Goal: Task Accomplishment & Management: Complete application form

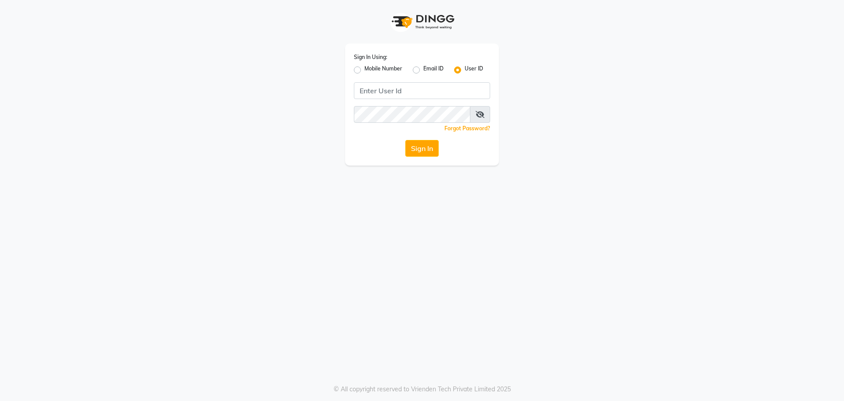
click at [365, 67] on label "Mobile Number" at bounding box center [384, 70] width 38 height 11
click at [365, 67] on input "Mobile Number" at bounding box center [368, 68] width 6 height 6
radio input "true"
radio input "false"
click at [411, 92] on input "Username" at bounding box center [436, 90] width 107 height 17
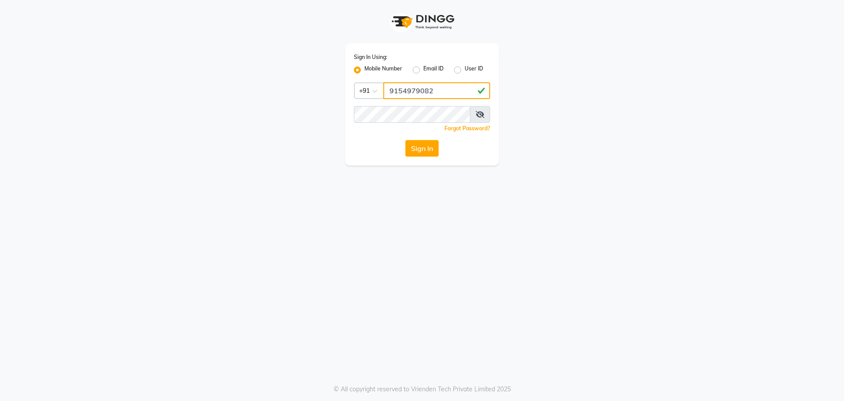
type input "9154979082"
click at [405, 140] on button "Sign In" at bounding box center [421, 148] width 33 height 17
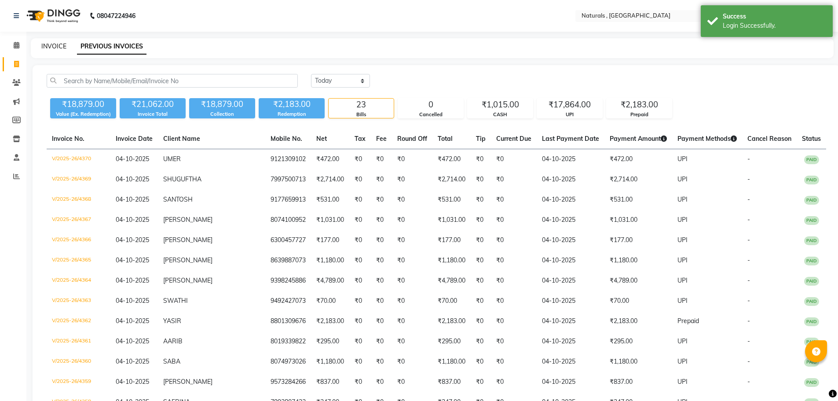
click at [57, 47] on link "INVOICE" at bounding box center [53, 46] width 25 height 8
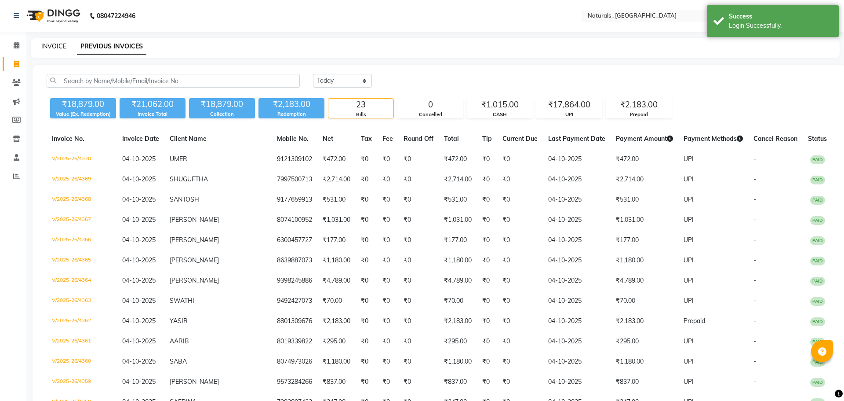
select select "5818"
select select "service"
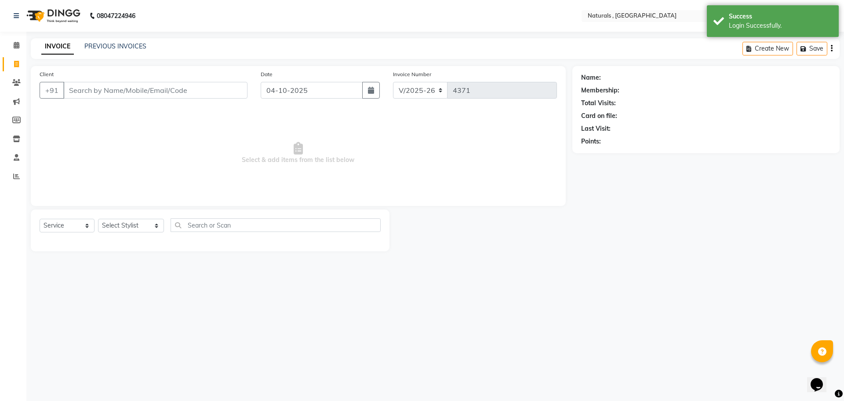
click at [122, 88] on input "Client" at bounding box center [155, 90] width 184 height 17
click at [109, 91] on input "Client" at bounding box center [155, 90] width 184 height 17
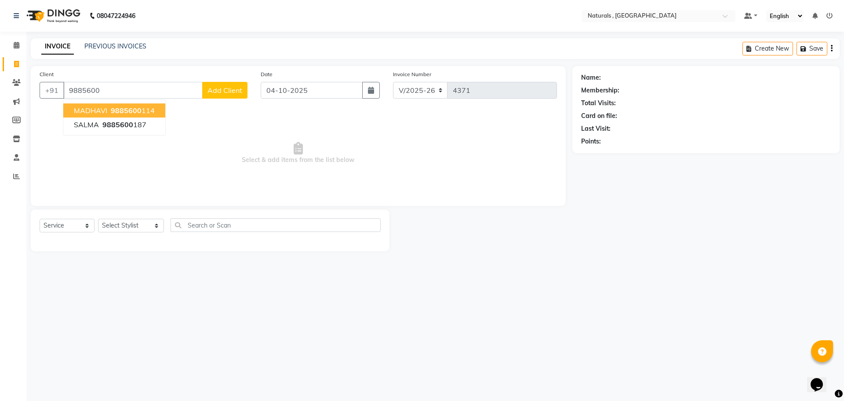
click at [121, 108] on span "9885600" at bounding box center [126, 110] width 31 height 9
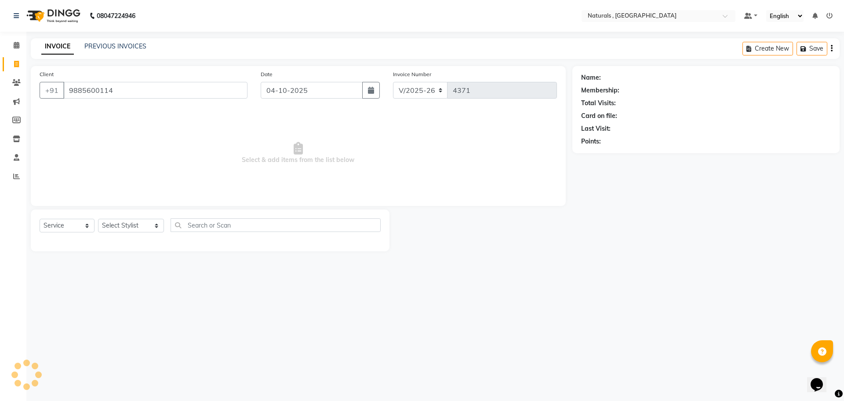
type input "9885600114"
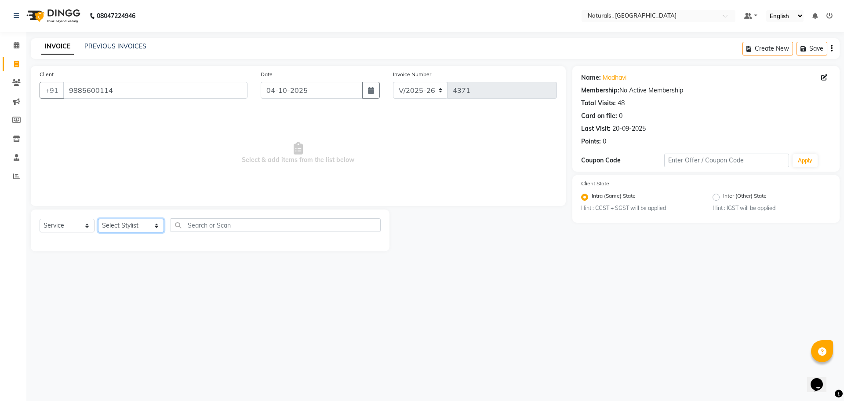
click at [141, 224] on select "Select Stylist ASFIYA (L-3) BHAGYA SHREE GM [PERSON_NAME] (L-2) [PERSON_NAME] (…" at bounding box center [131, 226] width 66 height 14
select select "40710"
click at [98, 219] on select "Select Stylist ASFIYA (L-3) BHAGYA SHREE GM [PERSON_NAME] (L-2) [PERSON_NAME] (…" at bounding box center [131, 226] width 66 height 14
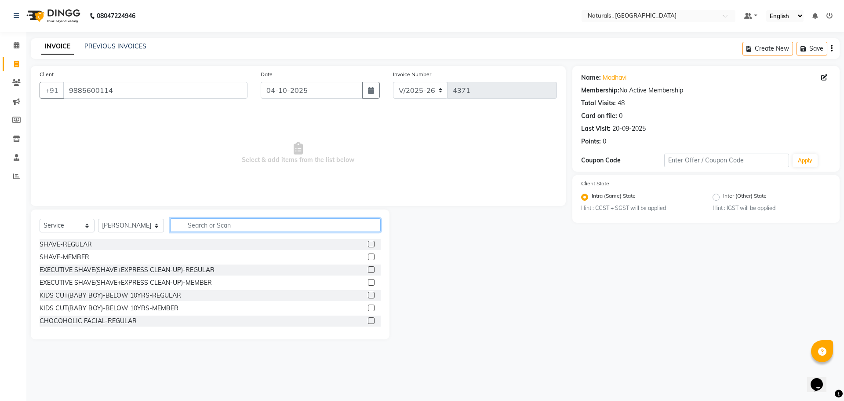
click at [202, 226] on input "text" at bounding box center [276, 225] width 211 height 14
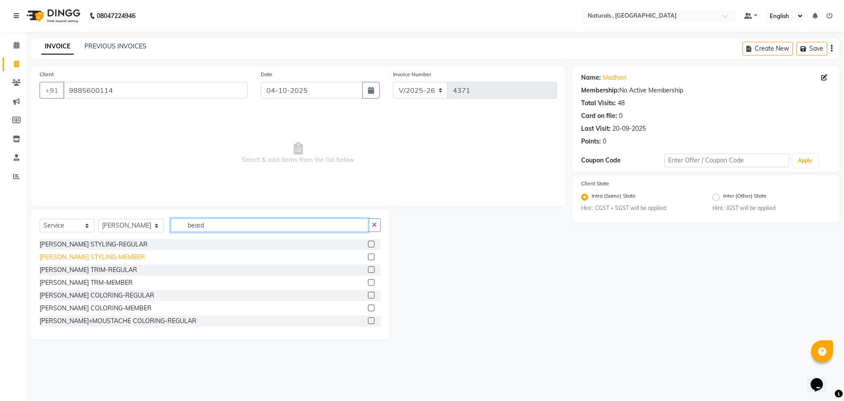
type input "beard"
click at [107, 257] on div "[PERSON_NAME] STYLING-MEMBER" at bounding box center [93, 256] width 106 height 9
checkbox input "false"
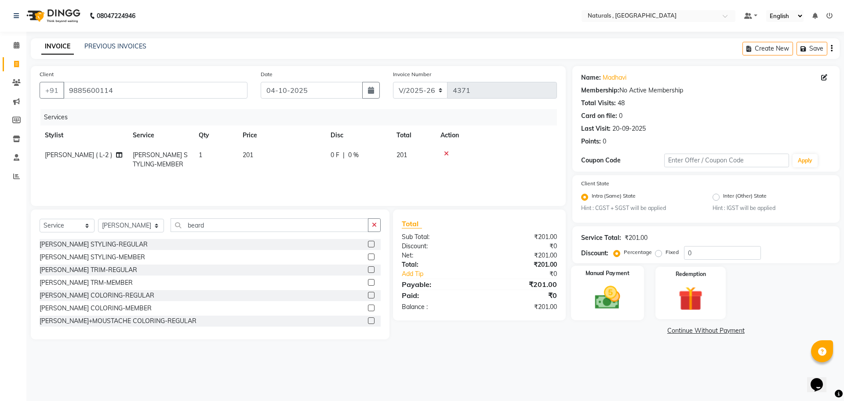
click at [610, 300] on img at bounding box center [607, 297] width 41 height 29
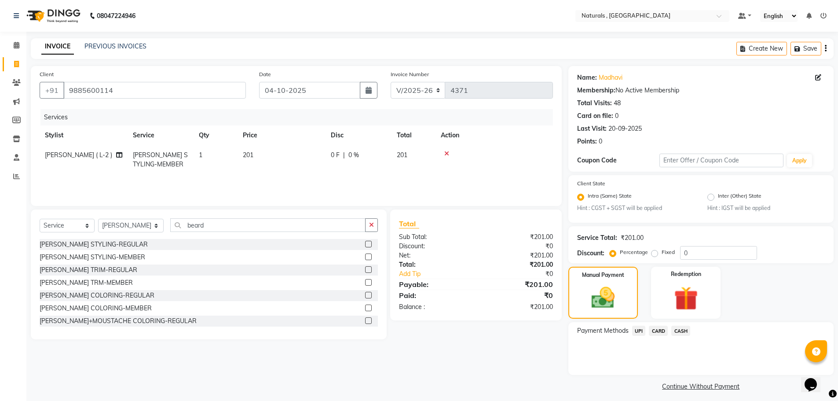
click at [638, 329] on span "UPI" at bounding box center [639, 330] width 14 height 10
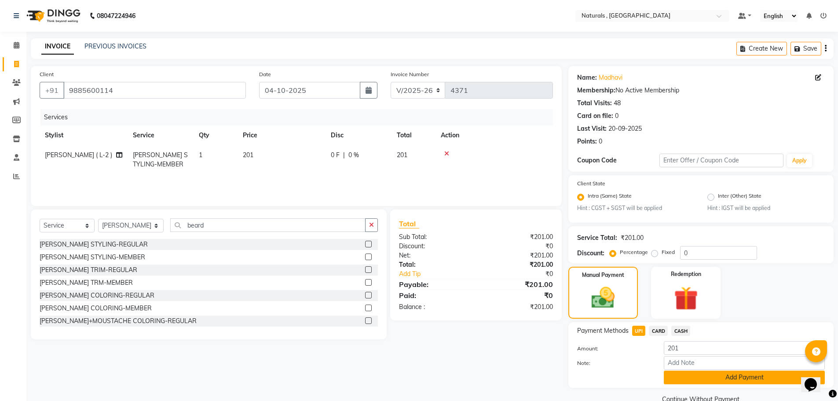
click at [688, 375] on button "Add Payment" at bounding box center [743, 377] width 161 height 14
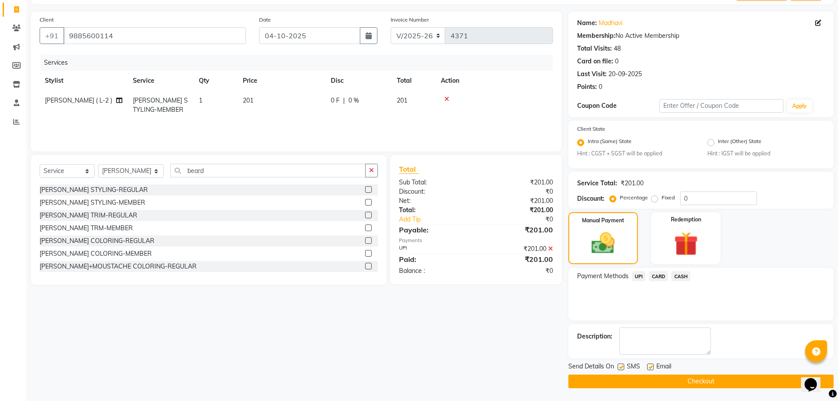
scroll to position [55, 0]
click at [689, 378] on button "Checkout" at bounding box center [700, 381] width 265 height 14
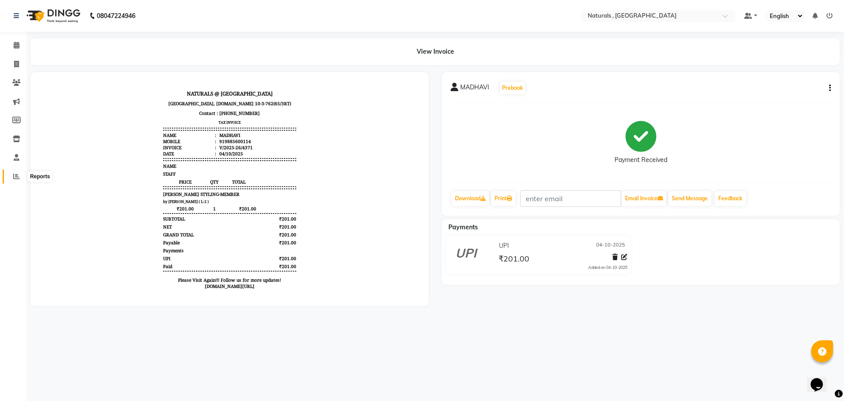
click at [16, 178] on icon at bounding box center [16, 176] width 7 height 7
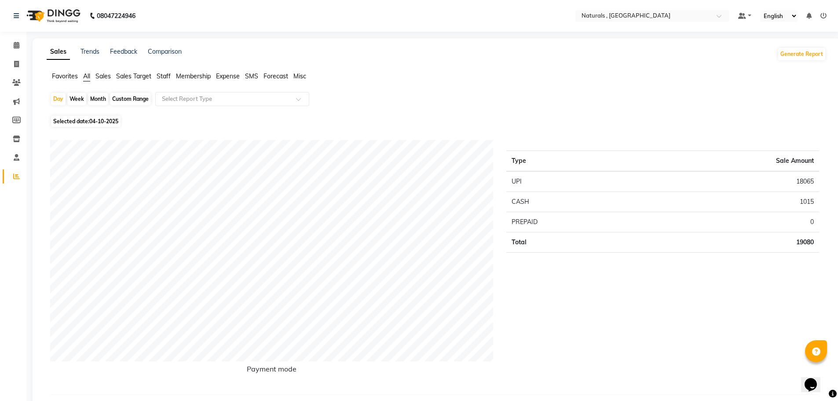
click at [165, 77] on span "Staff" at bounding box center [164, 76] width 14 height 8
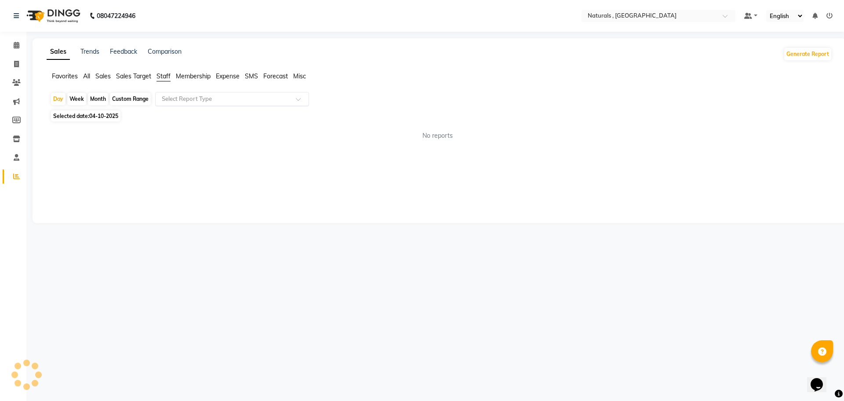
click at [244, 98] on input "text" at bounding box center [223, 99] width 127 height 9
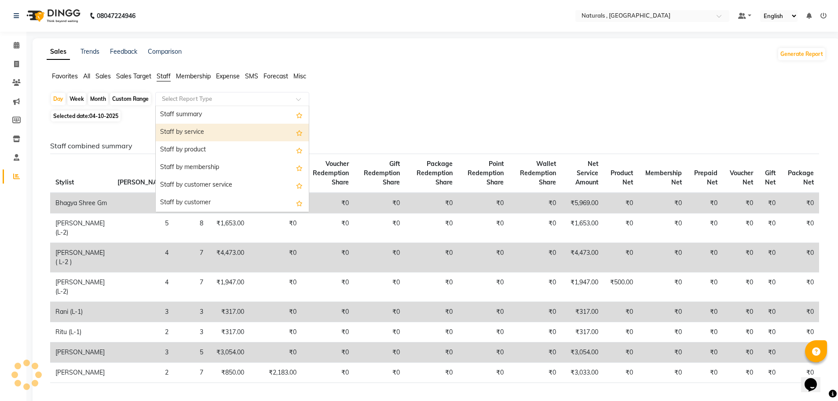
click at [217, 131] on div "Staff by service" at bounding box center [232, 133] width 153 height 18
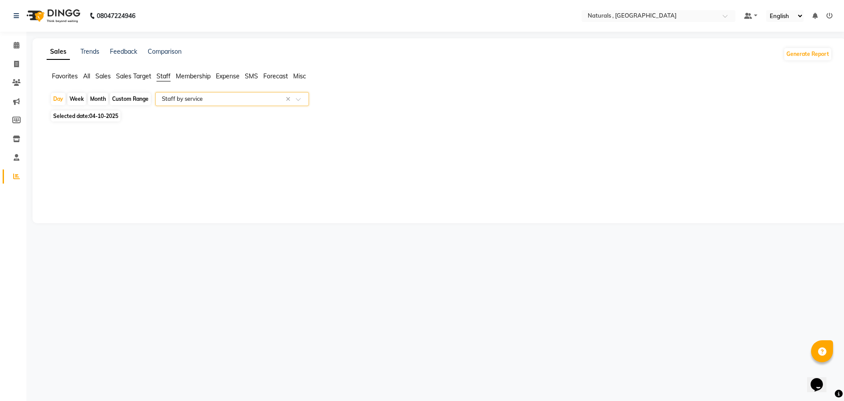
select select "csv"
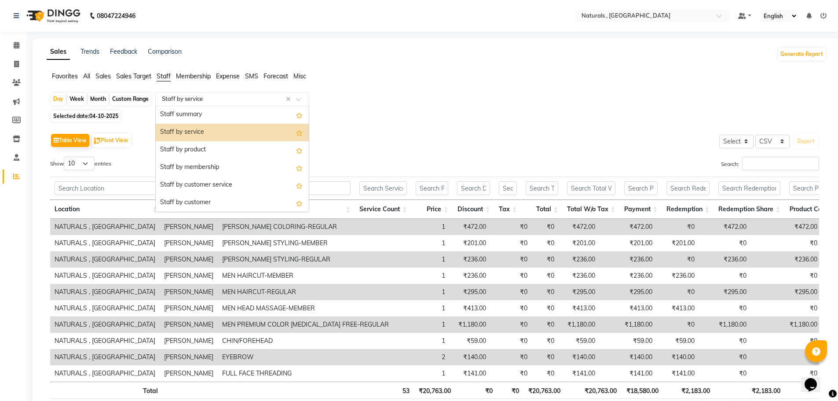
click at [192, 98] on input "text" at bounding box center [223, 99] width 127 height 9
click at [201, 115] on div "Staff summary" at bounding box center [232, 115] width 153 height 18
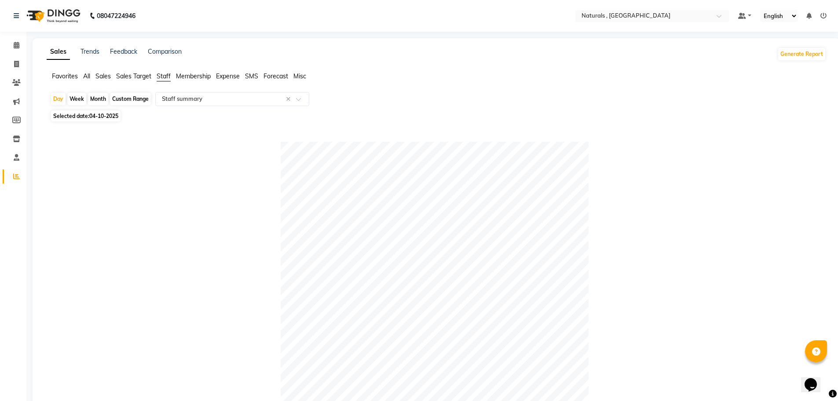
click at [96, 99] on div "Month" at bounding box center [98, 99] width 20 height 12
select select "10"
select select "2025"
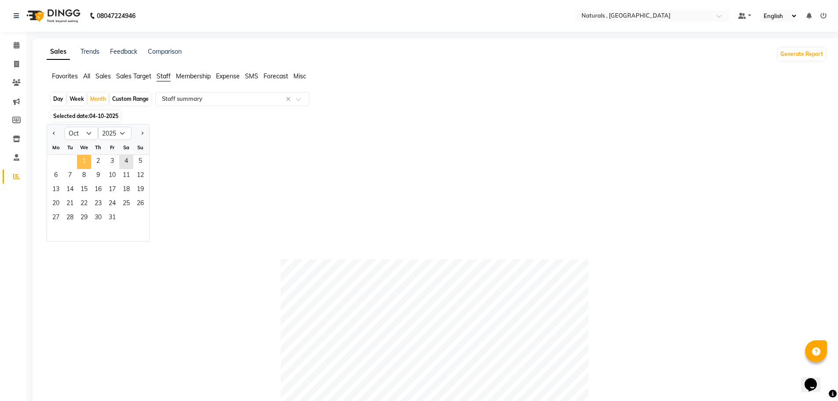
click at [87, 164] on span "1" at bounding box center [84, 162] width 14 height 14
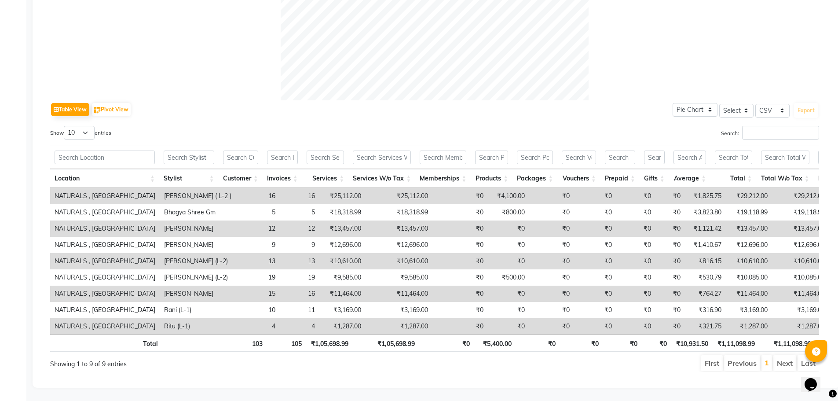
scroll to position [352, 0]
click at [789, 130] on input "Search:" at bounding box center [780, 133] width 77 height 14
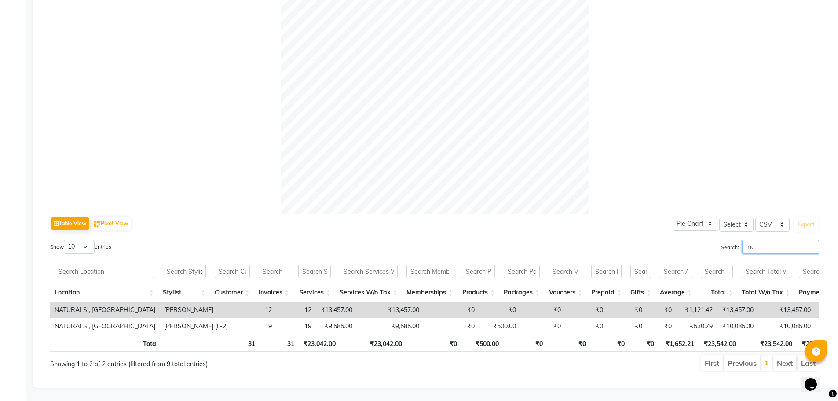
scroll to position [0, 0]
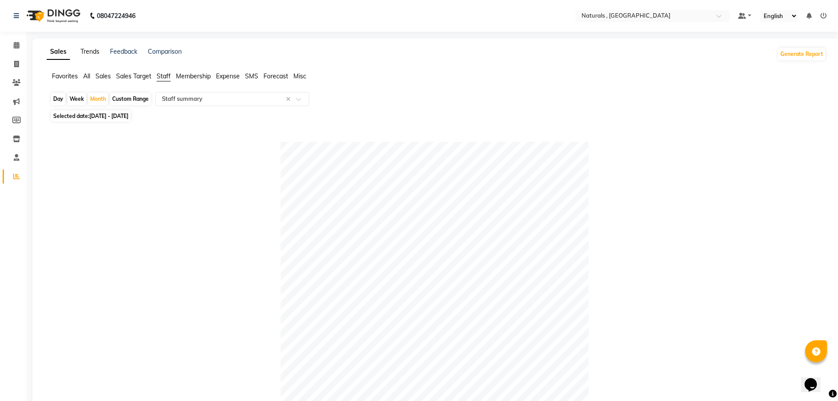
type input "me"
click at [88, 54] on link "Trends" at bounding box center [89, 51] width 19 height 8
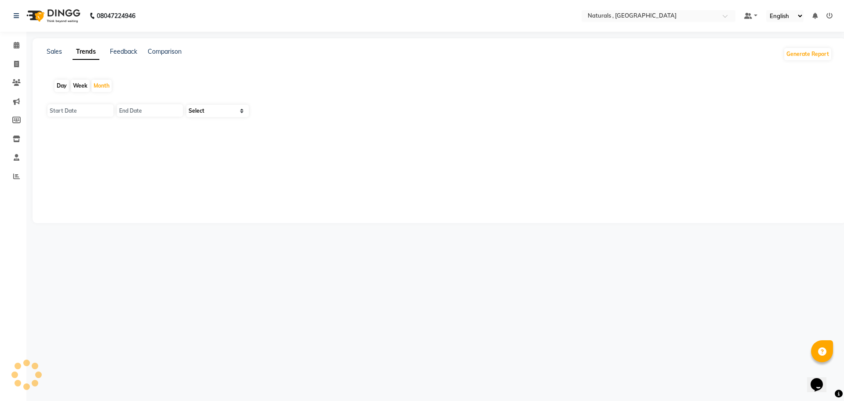
type input "01-10-2025"
type input "[DATE]"
select select "by_client"
click at [18, 62] on icon at bounding box center [16, 64] width 5 height 7
select select "service"
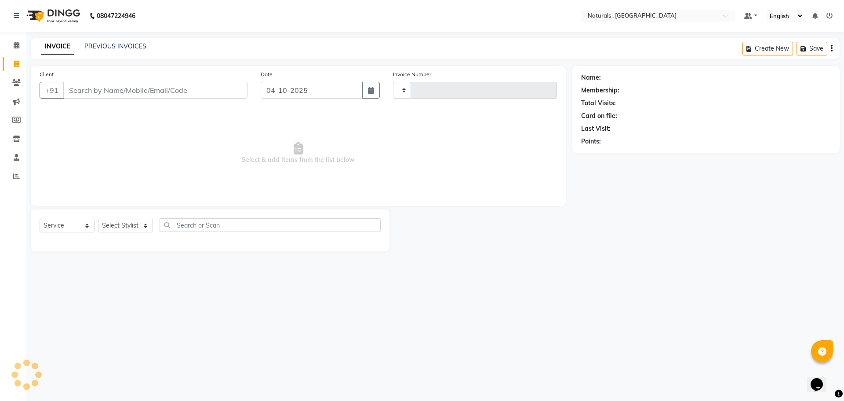
type input "4372"
select select "5818"
click at [114, 46] on link "PREVIOUS INVOICES" at bounding box center [115, 46] width 62 height 8
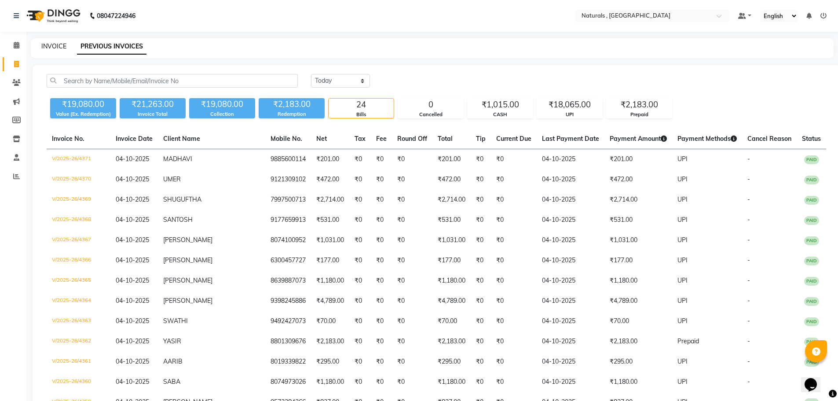
click at [45, 46] on link "INVOICE" at bounding box center [53, 46] width 25 height 8
select select "service"
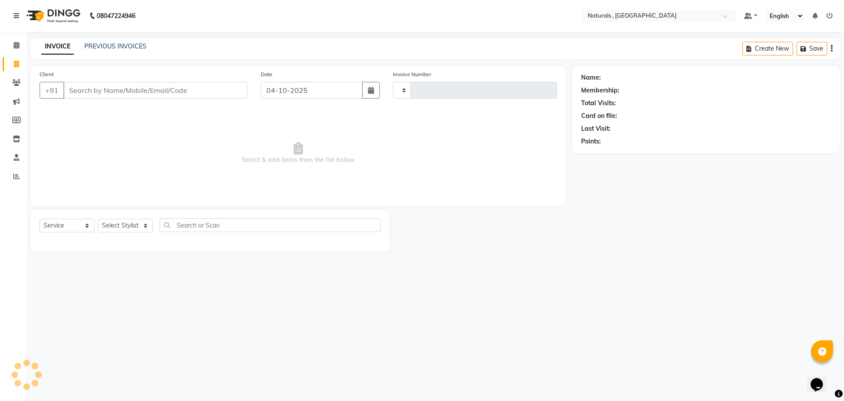
type input "4372"
select select "5818"
click at [121, 43] on link "PREVIOUS INVOICES" at bounding box center [115, 46] width 62 height 8
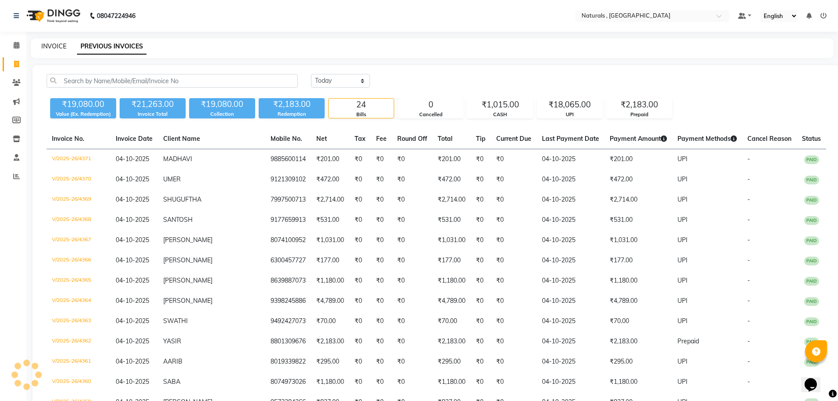
click at [53, 44] on link "INVOICE" at bounding box center [53, 46] width 25 height 8
select select "service"
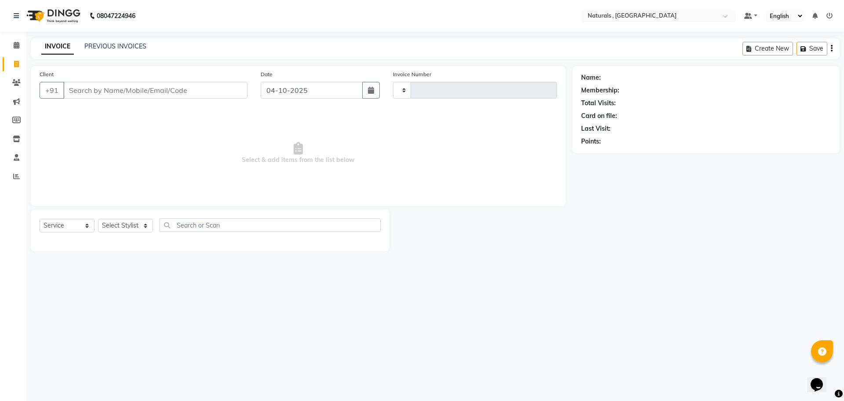
type input "4372"
select select "5818"
click at [123, 45] on link "PREVIOUS INVOICES" at bounding box center [115, 46] width 62 height 8
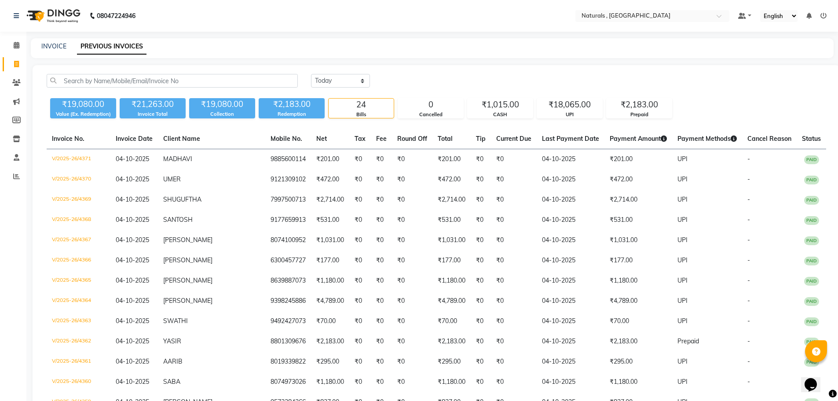
click at [50, 51] on div "INVOICE" at bounding box center [53, 46] width 25 height 9
click at [54, 47] on link "INVOICE" at bounding box center [53, 46] width 25 height 8
select select "service"
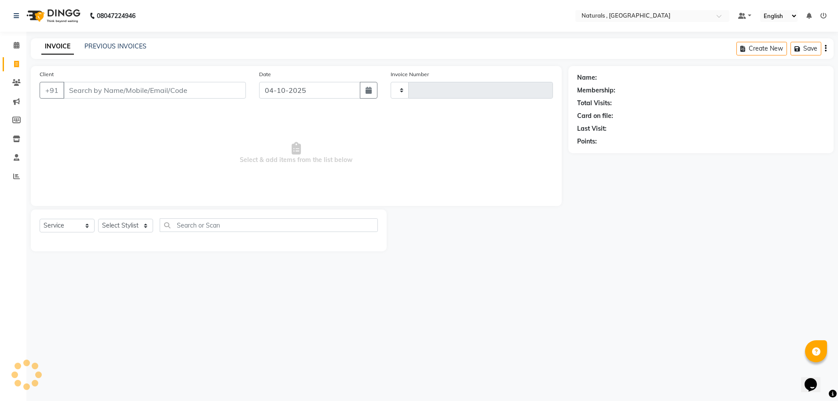
type input "4372"
select select "5818"
click at [142, 222] on select "Select Stylist ASFIYA (L-3) BHAGYA SHREE GM [PERSON_NAME] (L-2) [PERSON_NAME] (…" at bounding box center [131, 226] width 66 height 14
select select "40756"
click at [98, 219] on select "Select Stylist ASFIYA (L-3) BHAGYA SHREE GM [PERSON_NAME] (L-2) [PERSON_NAME] (…" at bounding box center [131, 226] width 66 height 14
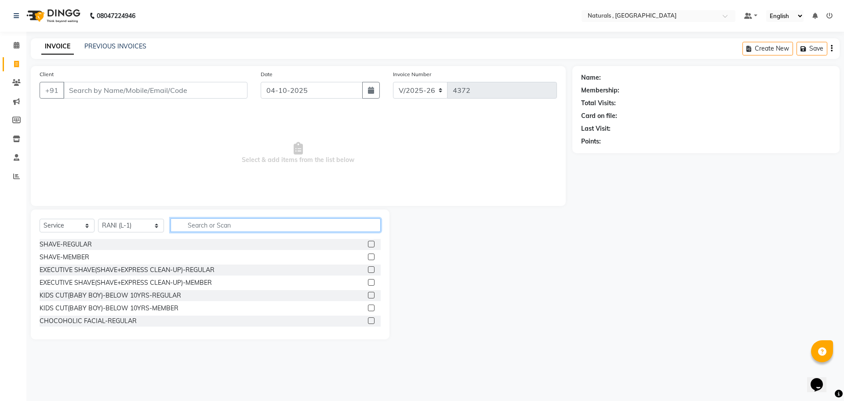
click at [190, 219] on input "text" at bounding box center [276, 225] width 211 height 14
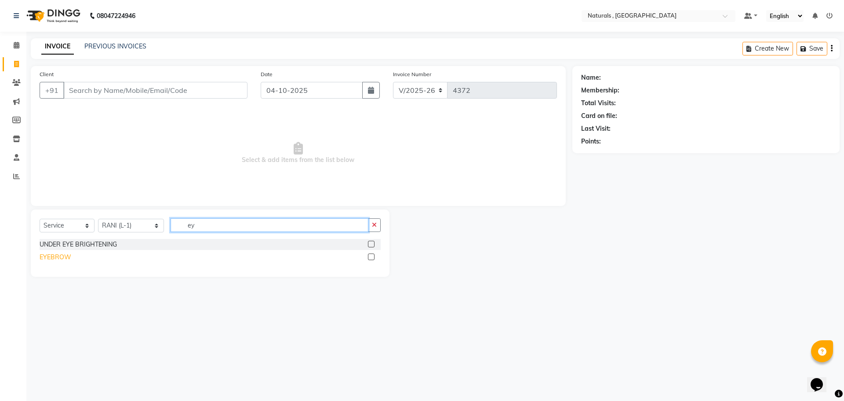
type input "ey"
click at [44, 256] on div "EYEBROW" at bounding box center [56, 256] width 32 height 9
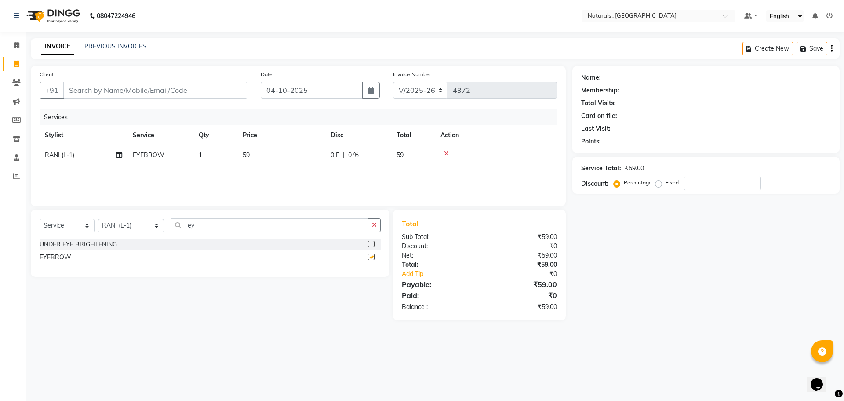
checkbox input "false"
click at [246, 160] on td "59" at bounding box center [281, 155] width 88 height 20
select select "40756"
click at [296, 158] on input "59" at bounding box center [322, 157] width 77 height 14
type input "5"
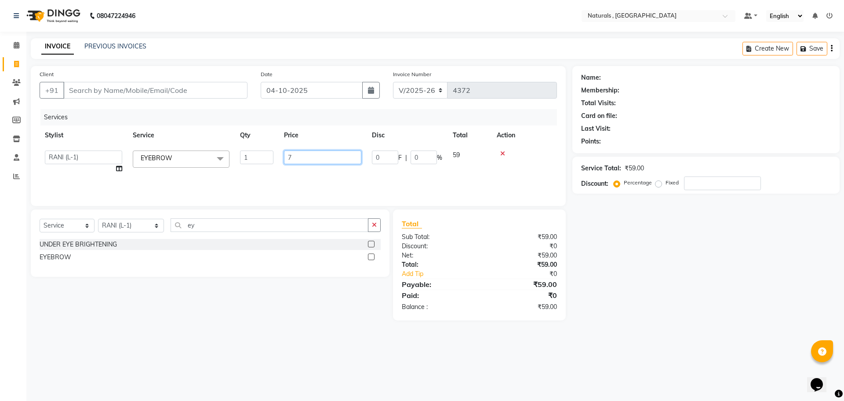
type input "70"
click at [176, 88] on input "Client" at bounding box center [155, 90] width 184 height 17
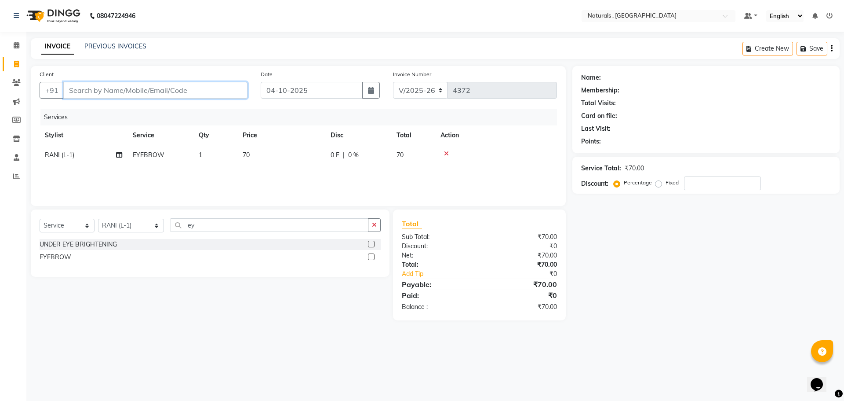
type input "9"
type input "0"
click at [150, 107] on button "GAYATRI 912179370 5" at bounding box center [112, 110] width 98 height 14
type input "9121793705"
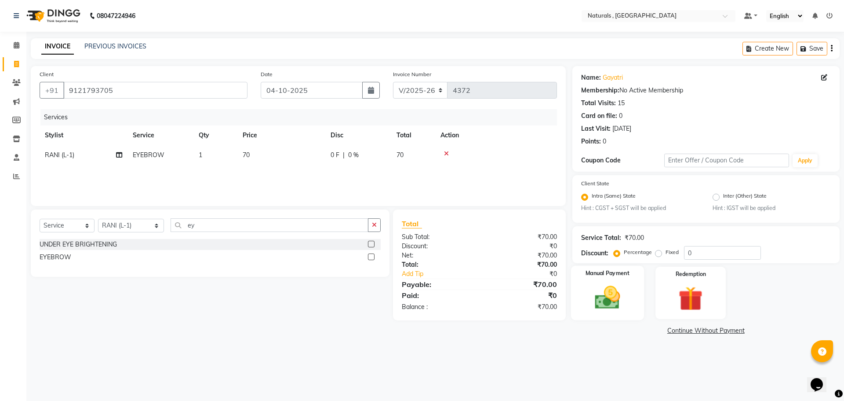
click at [606, 293] on img at bounding box center [607, 297] width 41 height 29
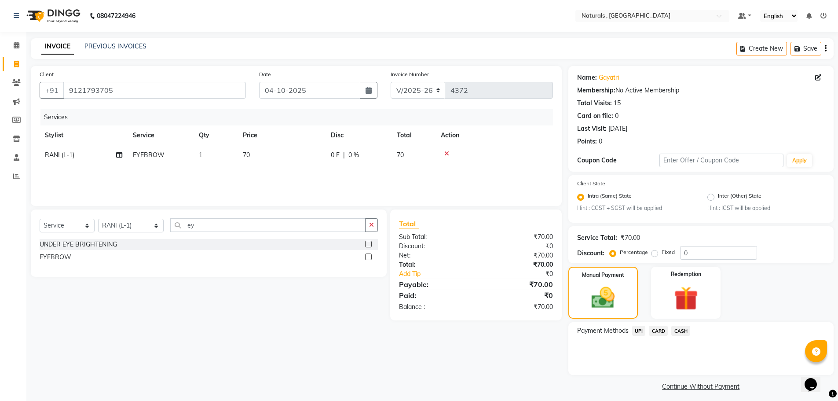
click at [643, 332] on span "UPI" at bounding box center [639, 330] width 14 height 10
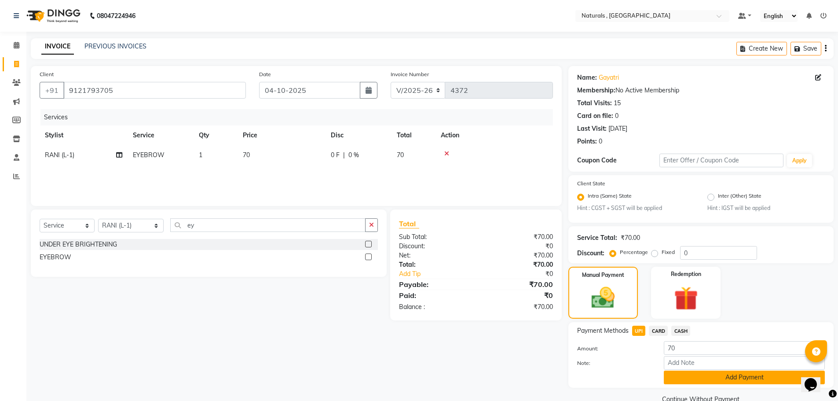
click at [687, 375] on button "Add Payment" at bounding box center [743, 377] width 161 height 14
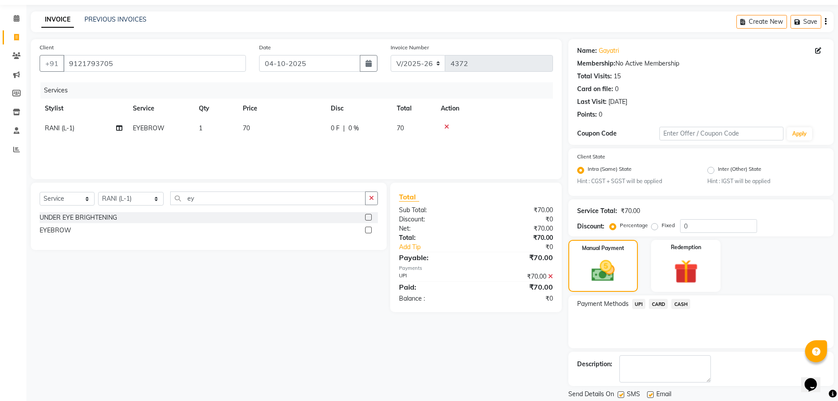
scroll to position [55, 0]
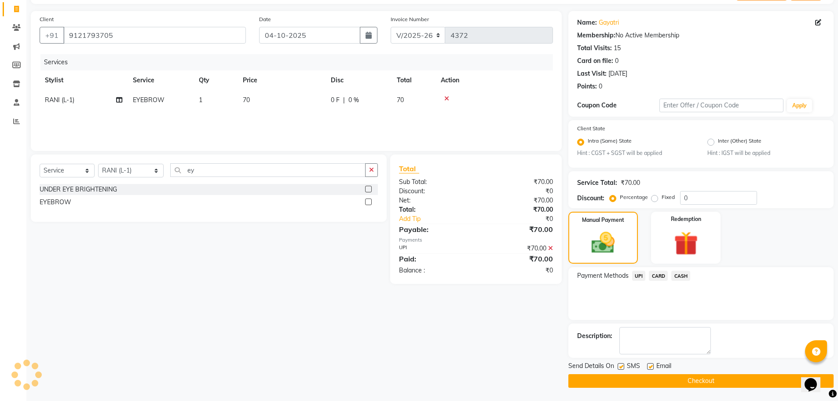
click at [686, 381] on button "Checkout" at bounding box center [700, 381] width 265 height 14
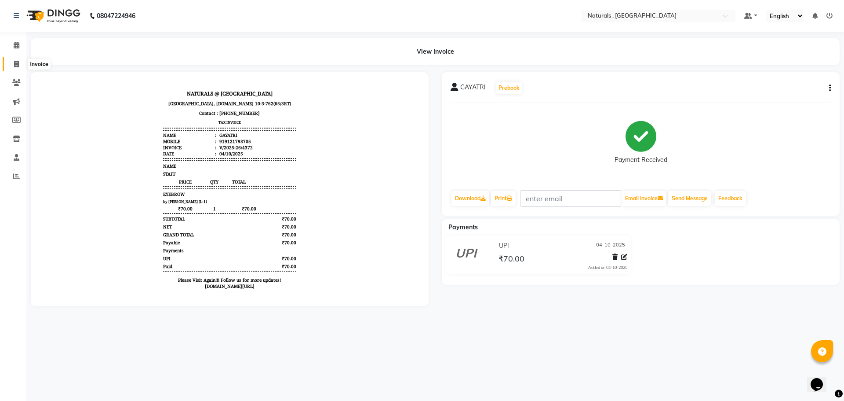
click at [20, 66] on span at bounding box center [16, 64] width 15 height 10
select select "service"
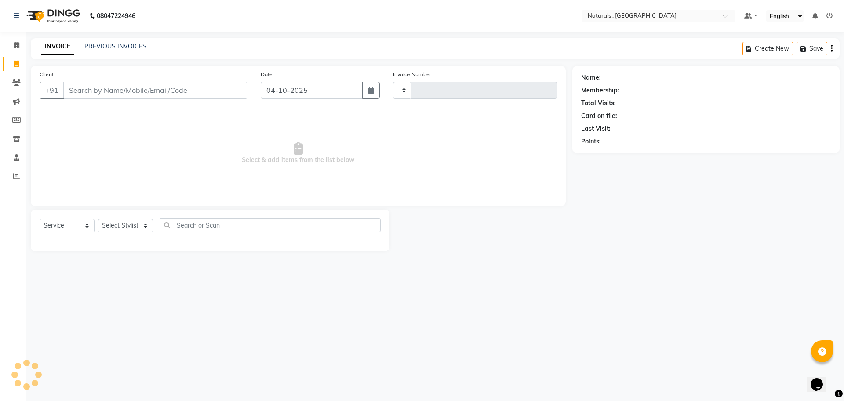
type input "4373"
select select "5818"
click at [133, 225] on select "Select Stylist ASFIYA (L-3) BHAGYA SHREE GM [PERSON_NAME] (L-2) [PERSON_NAME] (…" at bounding box center [131, 226] width 66 height 14
select select "45000"
click at [98, 219] on select "Select Stylist ASFIYA (L-3) BHAGYA SHREE GM [PERSON_NAME] (L-2) [PERSON_NAME] (…" at bounding box center [131, 226] width 66 height 14
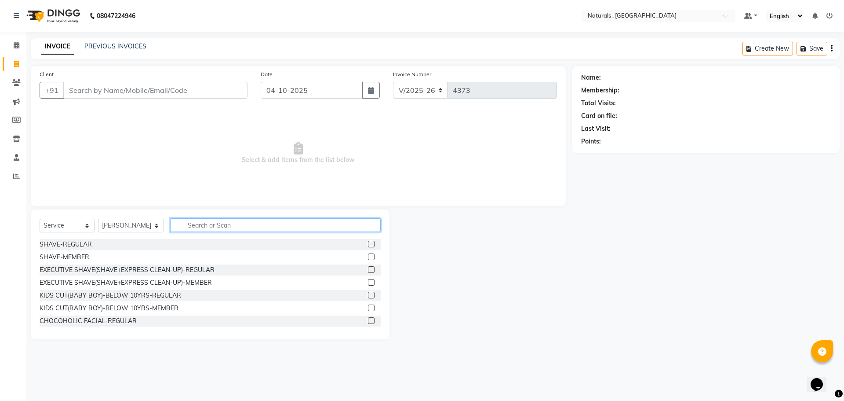
click at [199, 226] on input "text" at bounding box center [276, 225] width 211 height 14
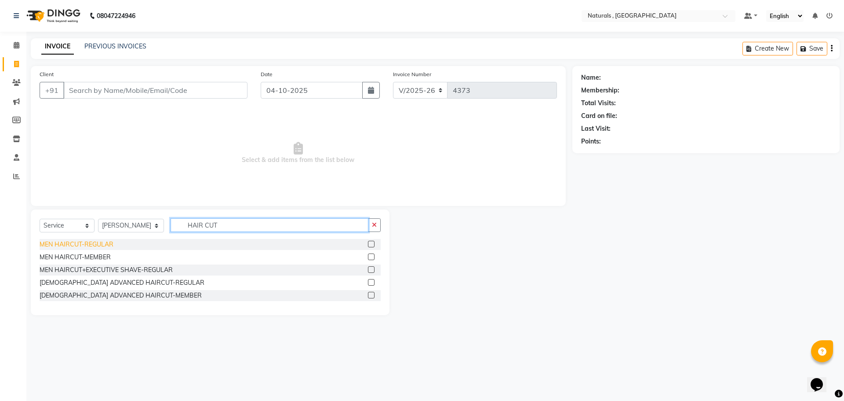
type input "HAIR CUT"
click at [95, 246] on div "MEN HAIRCUT-REGULAR" at bounding box center [77, 244] width 74 height 9
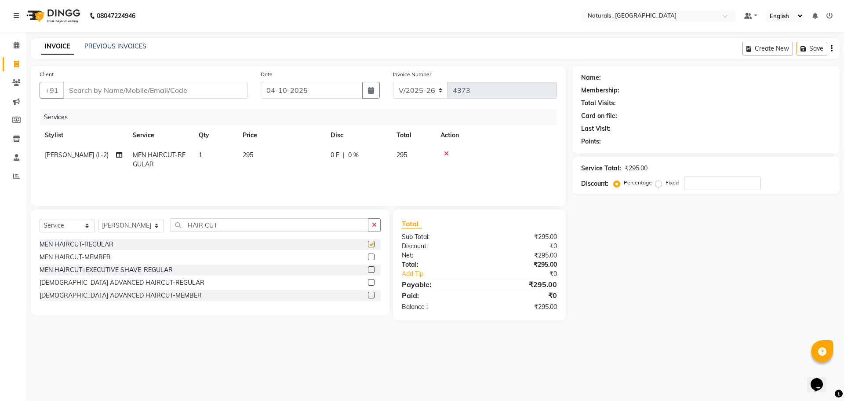
checkbox input "false"
click at [241, 216] on div "Select Service Product Membership Package Voucher Prepaid Gift Card Select Styl…" at bounding box center [210, 262] width 359 height 106
click at [230, 225] on input "HAIR CUT" at bounding box center [270, 225] width 198 height 14
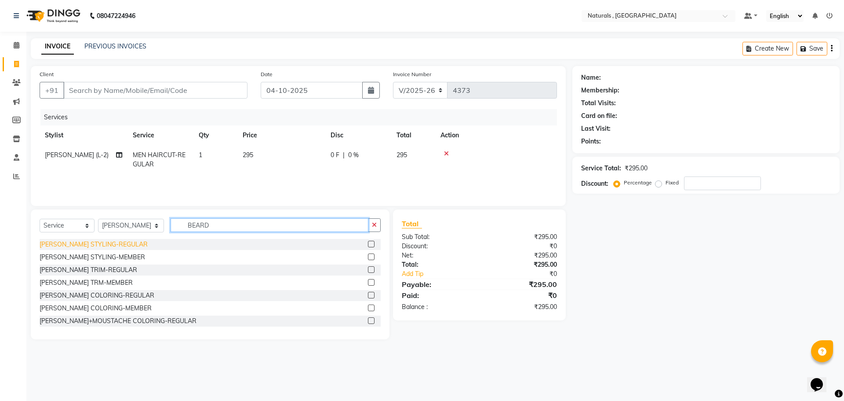
type input "BEARD"
click at [83, 246] on div "[PERSON_NAME] STYLING-REGULAR" at bounding box center [94, 244] width 108 height 9
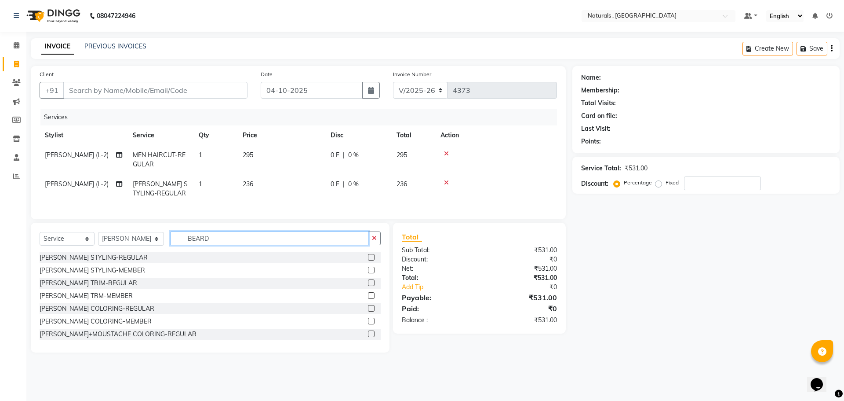
click at [217, 245] on input "BEARD" at bounding box center [270, 238] width 198 height 14
click at [448, 151] on icon at bounding box center [446, 153] width 5 height 6
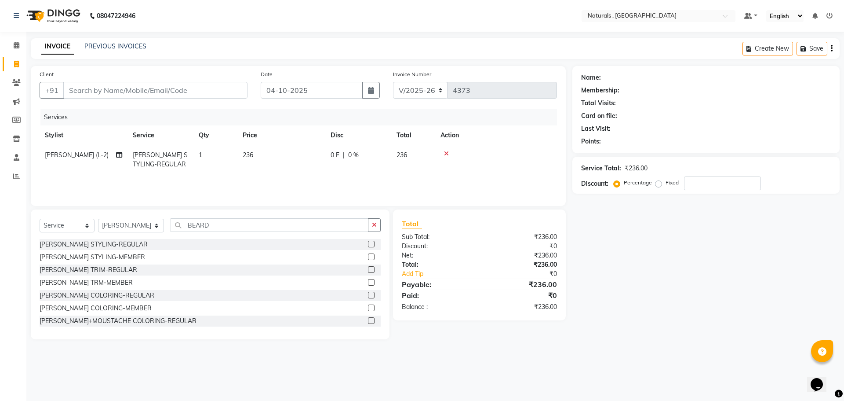
click at [448, 151] on icon at bounding box center [446, 153] width 5 height 6
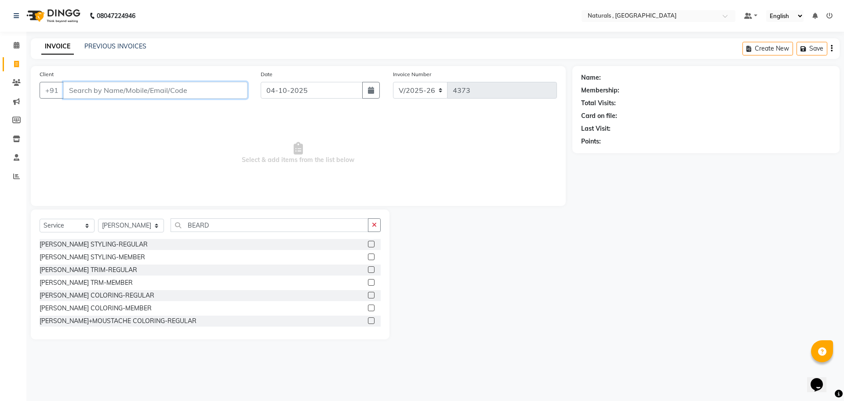
click at [128, 87] on input "Client" at bounding box center [155, 90] width 184 height 17
click at [106, 244] on div "[PERSON_NAME] STYLING-REGULAR" at bounding box center [94, 244] width 108 height 9
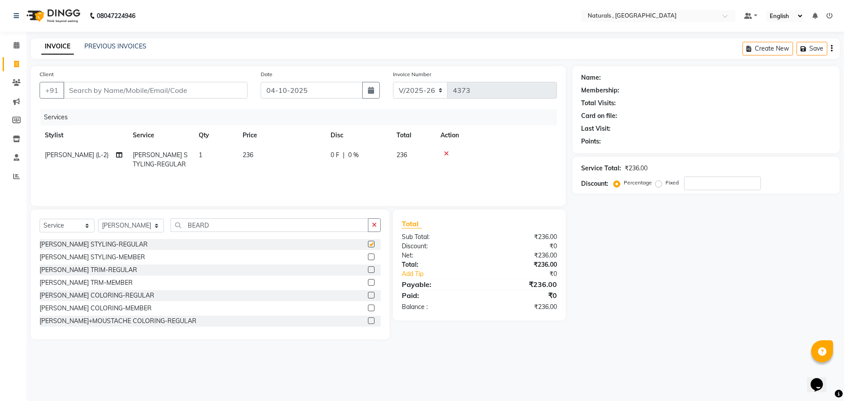
checkbox input "false"
click at [232, 226] on input "BEARD" at bounding box center [270, 225] width 198 height 14
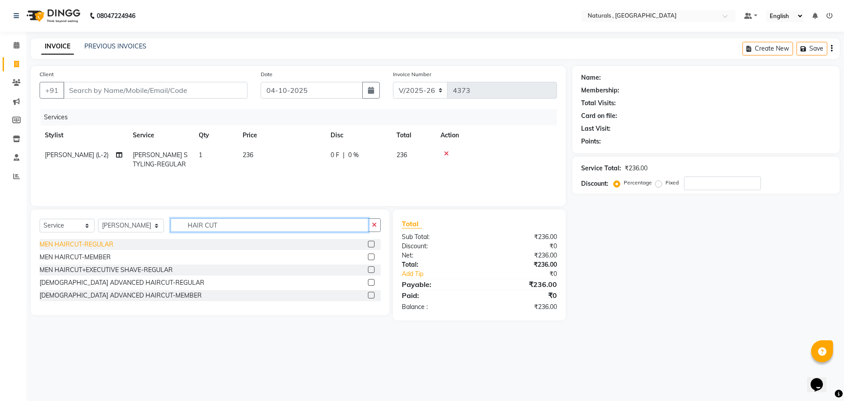
type input "HAIR CUT"
click at [90, 242] on div "MEN HAIRCUT-REGULAR" at bounding box center [77, 244] width 74 height 9
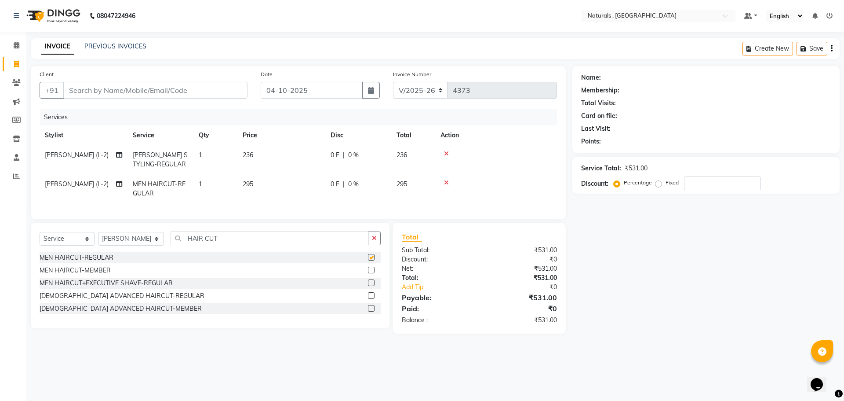
checkbox input "false"
click at [249, 243] on input "HAIR CUT" at bounding box center [270, 238] width 198 height 14
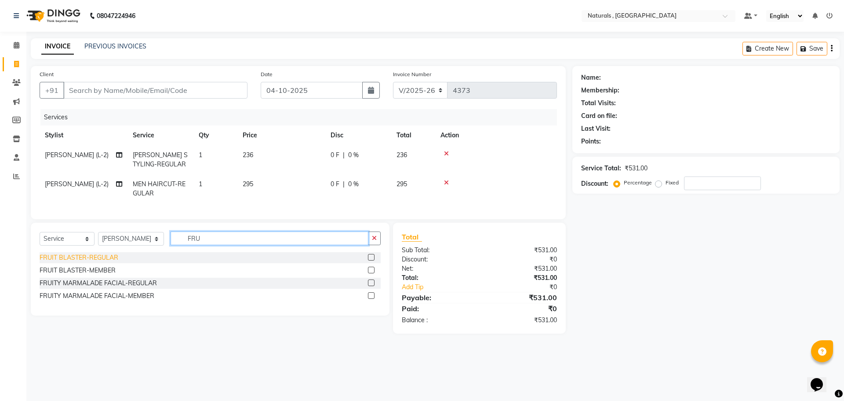
type input "FRU"
click at [110, 262] on div "FRUIT BLASTER-REGULAR" at bounding box center [79, 257] width 79 height 9
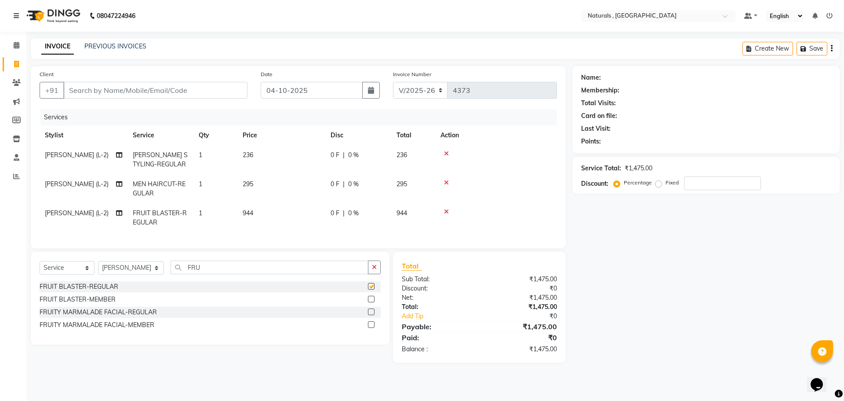
checkbox input "false"
click at [138, 90] on input "Client" at bounding box center [155, 90] width 184 height 17
click at [158, 88] on input "Client" at bounding box center [155, 90] width 184 height 17
click at [150, 268] on select "Select Stylist ASFIYA (L-3) BHAGYA SHREE GM [PERSON_NAME] (L-2) [PERSON_NAME] (…" at bounding box center [131, 268] width 66 height 14
select select "78703"
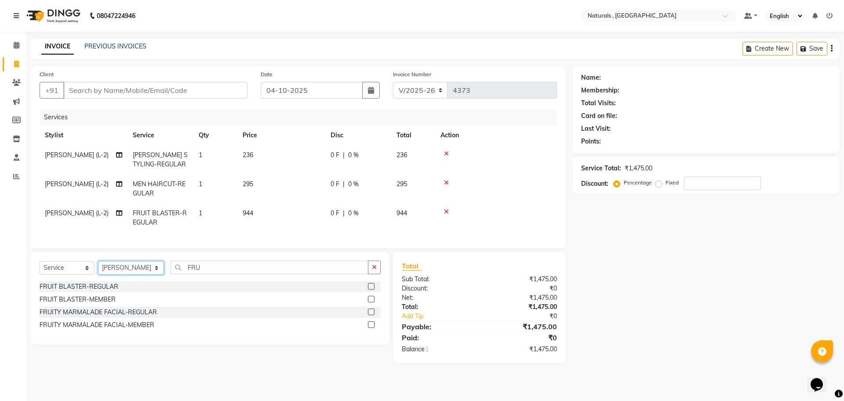
click at [98, 267] on select "Select Stylist ASFIYA (L-3) BHAGYA SHREE GM [PERSON_NAME] (L-2) [PERSON_NAME] (…" at bounding box center [131, 268] width 66 height 14
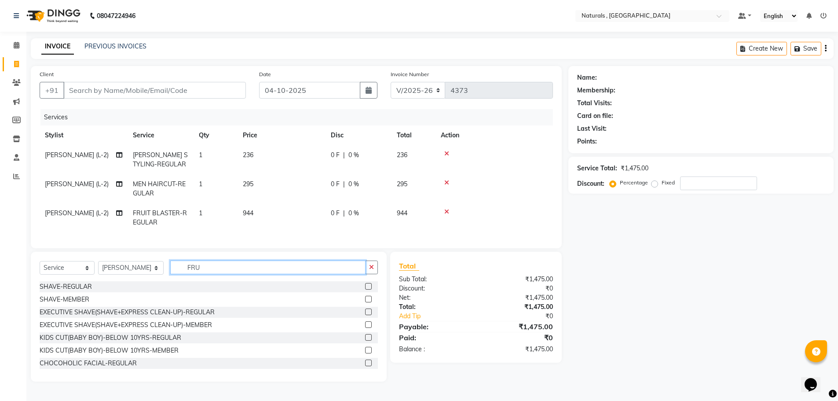
click at [214, 270] on input "FRU" at bounding box center [268, 267] width 196 height 14
click at [640, 291] on div "Name: Membership: Total Visits: Card on file: Last Visit: Points: Service Total…" at bounding box center [704, 223] width 272 height 315
click at [213, 273] on input "FRU" at bounding box center [268, 267] width 196 height 14
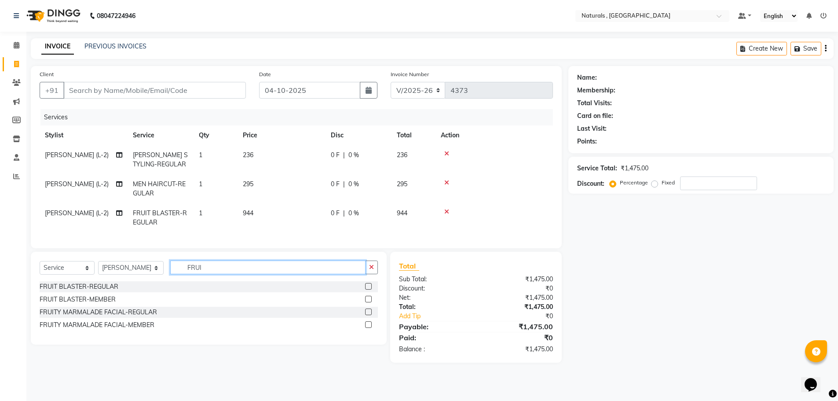
scroll to position [0, 0]
type input "FRUIT"
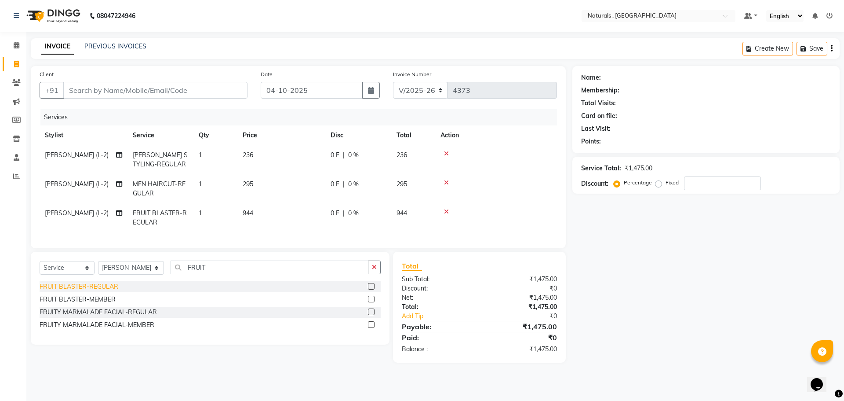
click at [94, 291] on div "FRUIT BLASTER-REGULAR" at bounding box center [79, 286] width 79 height 9
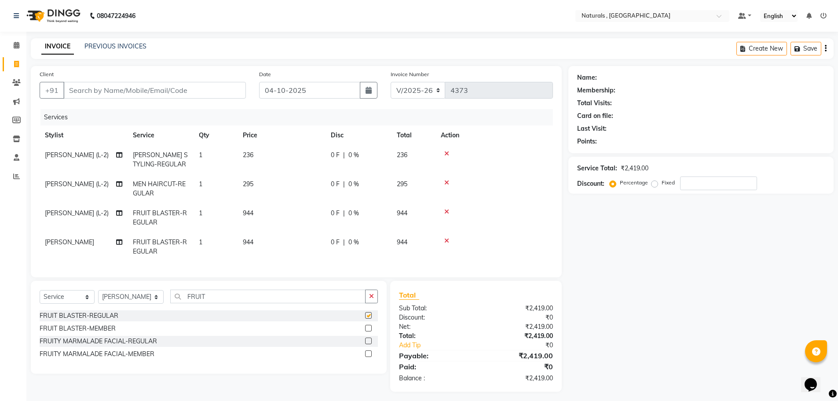
checkbox input "false"
click at [153, 303] on select "Select Stylist ASFIYA (L-3) BHAGYA SHREE GM [PERSON_NAME] (L-2) [PERSON_NAME] (…" at bounding box center [131, 297] width 66 height 14
click at [98, 296] on select "Select Stylist ASFIYA (L-3) BHAGYA SHREE GM [PERSON_NAME] (L-2) [PERSON_NAME] (…" at bounding box center [131, 297] width 66 height 14
click at [222, 299] on input "FRUIT" at bounding box center [268, 296] width 196 height 14
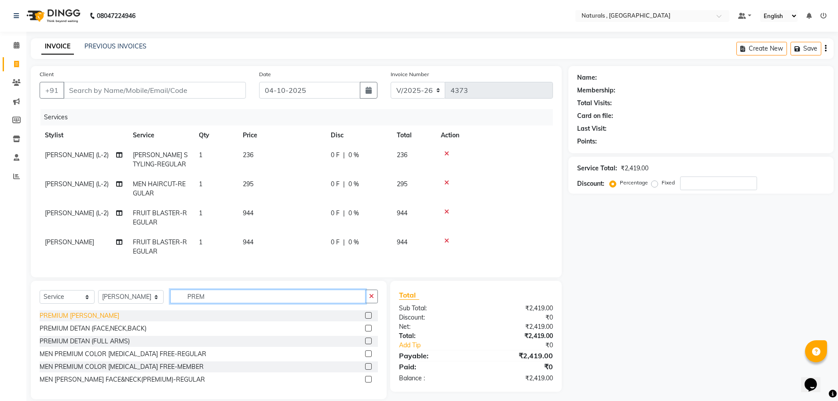
type input "PREM"
click at [71, 320] on div "PREMIUM [PERSON_NAME]" at bounding box center [80, 315] width 80 height 9
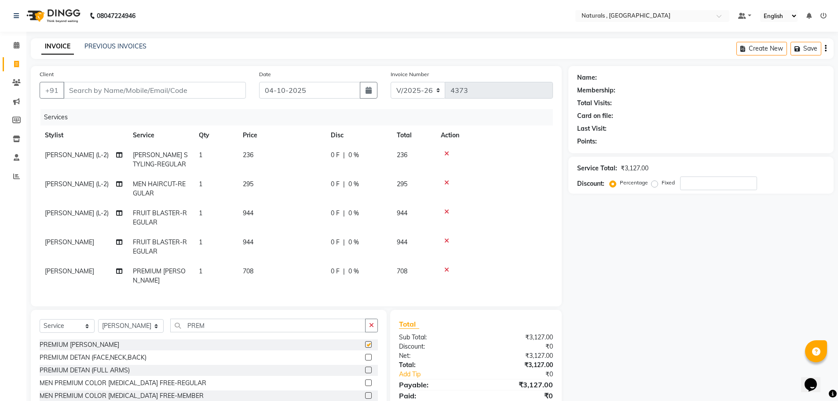
checkbox input "false"
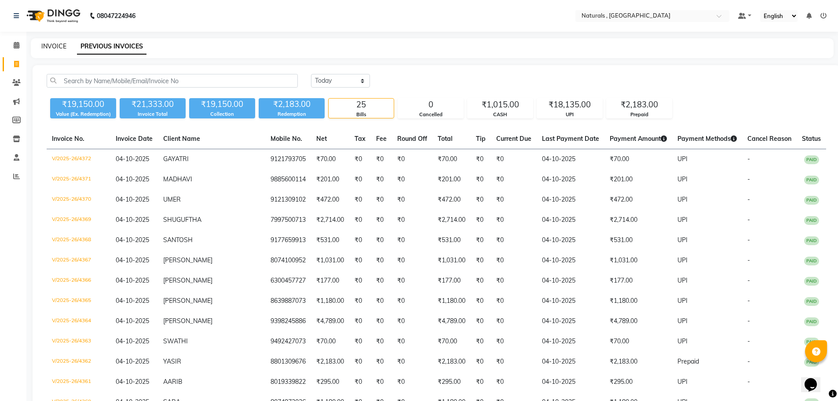
click at [49, 47] on link "INVOICE" at bounding box center [53, 46] width 25 height 8
select select "service"
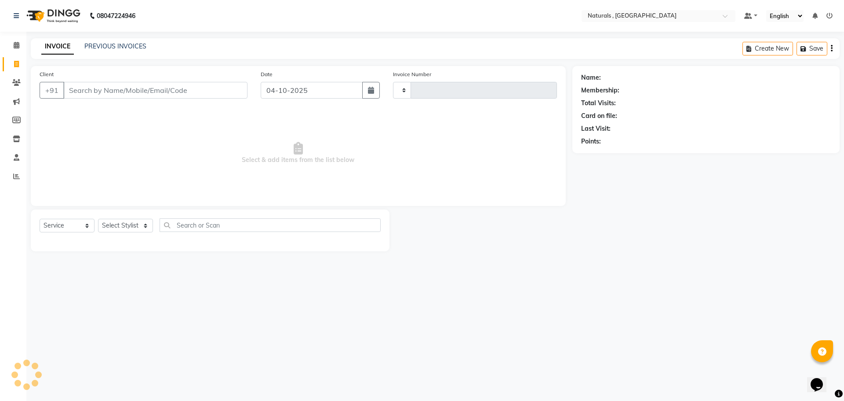
type input "4373"
select select "5818"
click at [18, 44] on icon at bounding box center [17, 45] width 6 height 7
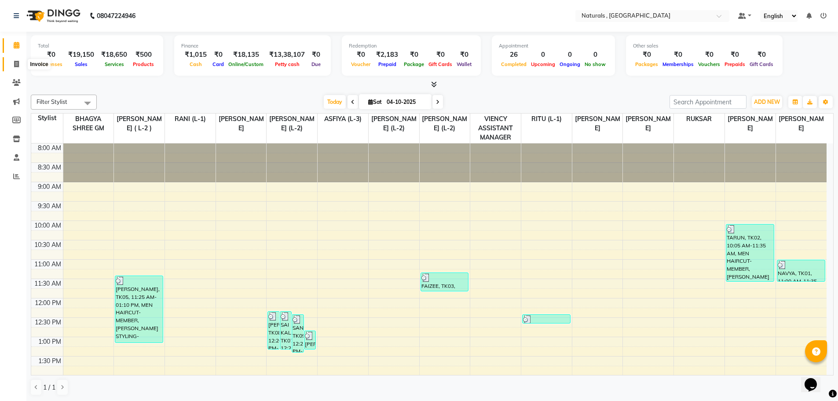
click at [16, 64] on icon at bounding box center [16, 64] width 5 height 7
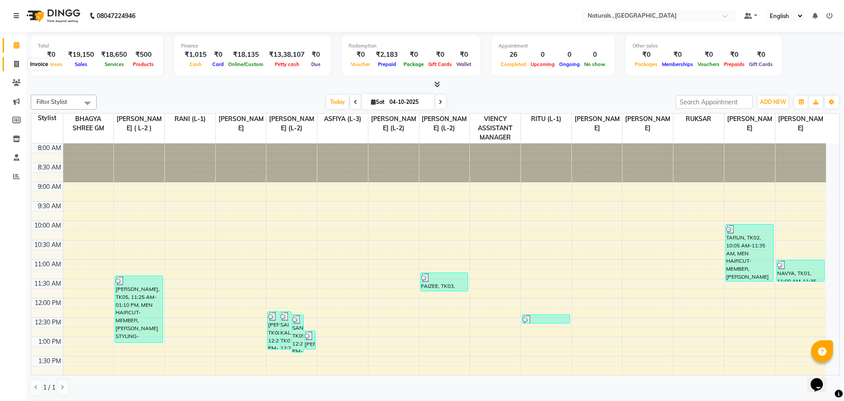
select select "service"
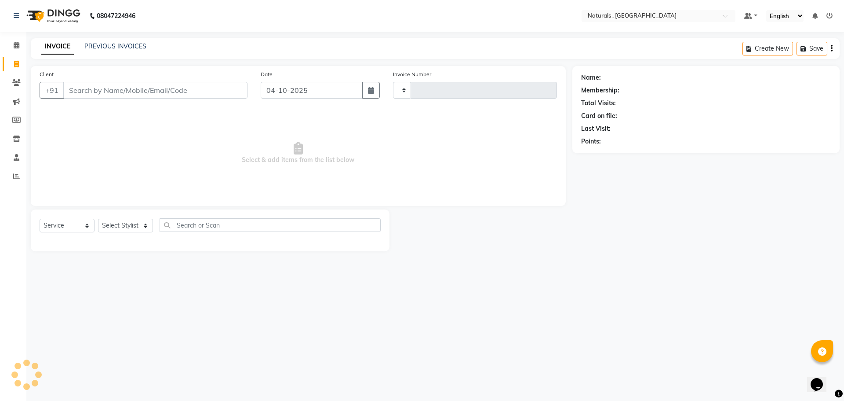
type input "4373"
select select "5818"
